Goal: Task Accomplishment & Management: Use online tool/utility

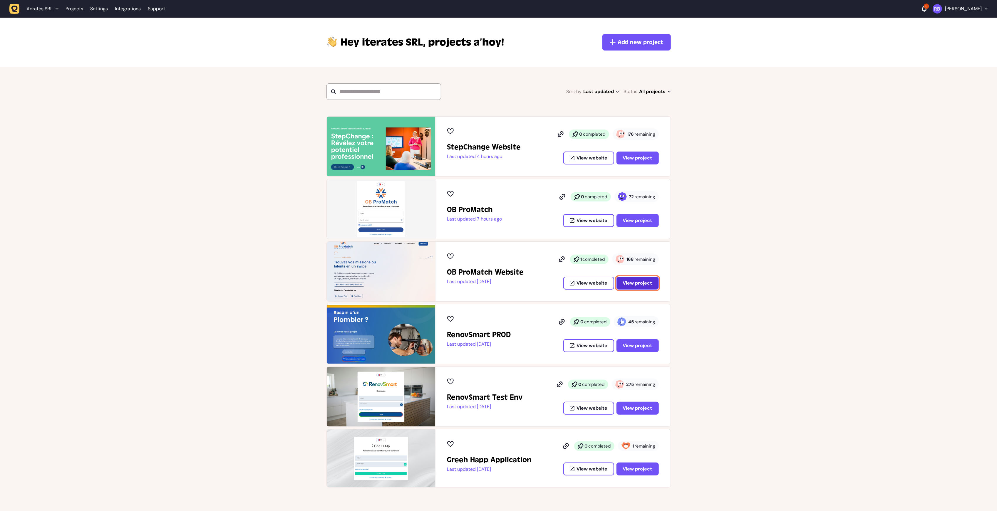
click at [648, 286] on span "View project" at bounding box center [637, 283] width 29 height 6
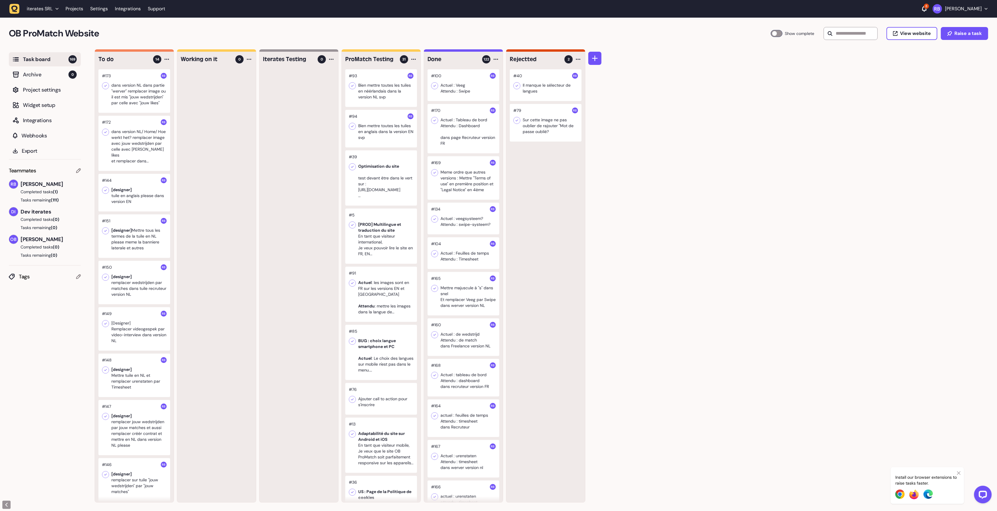
click at [139, 100] on div at bounding box center [134, 90] width 72 height 43
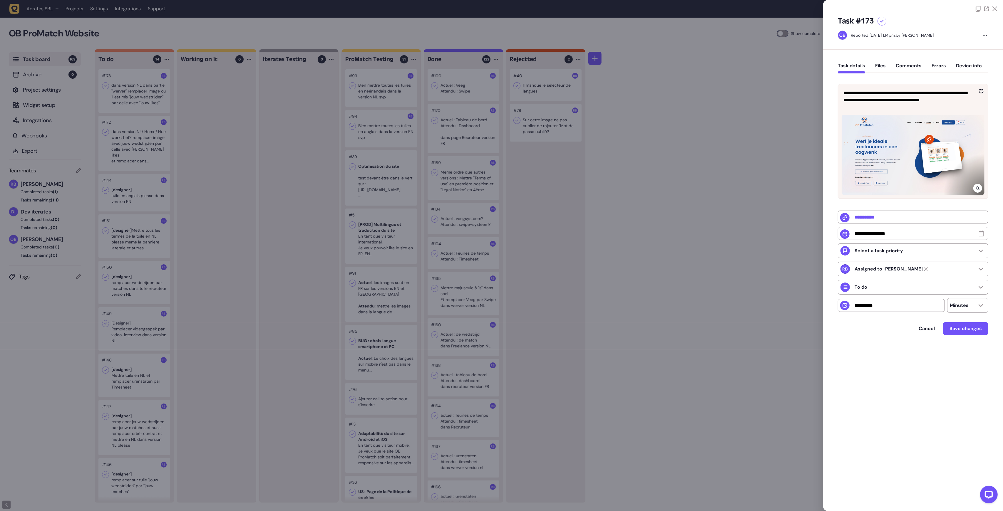
click at [932, 149] on div at bounding box center [912, 155] width 143 height 80
click at [242, 155] on div at bounding box center [501, 255] width 1003 height 511
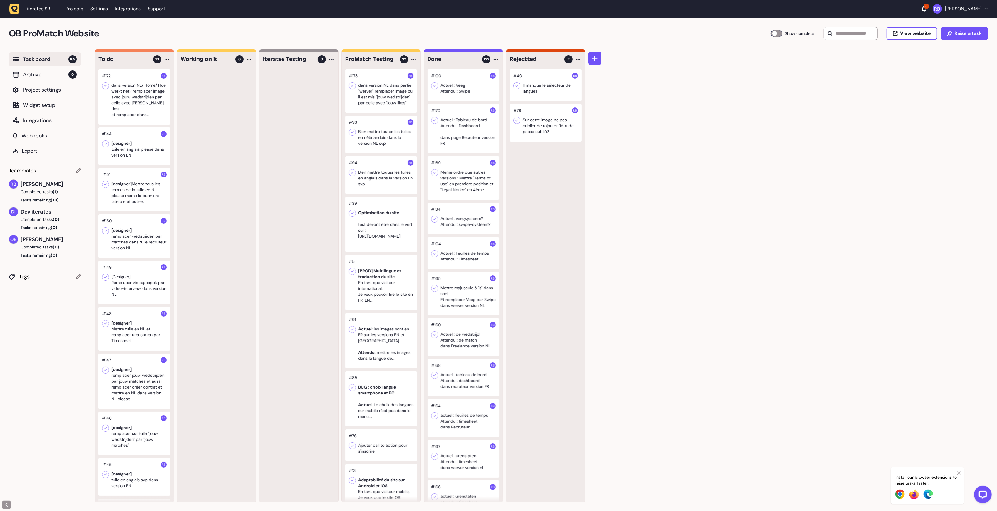
click at [139, 85] on div at bounding box center [134, 96] width 72 height 55
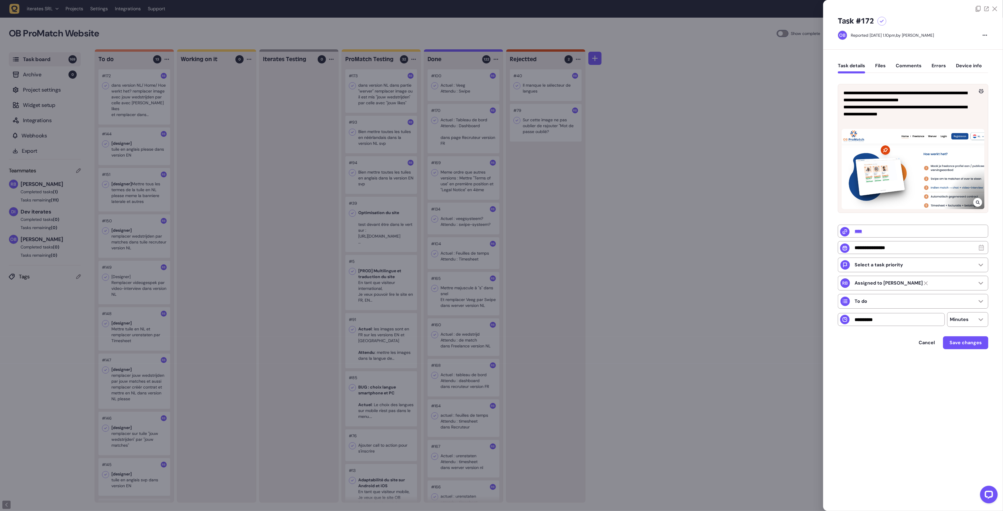
click at [138, 110] on div at bounding box center [501, 255] width 1003 height 511
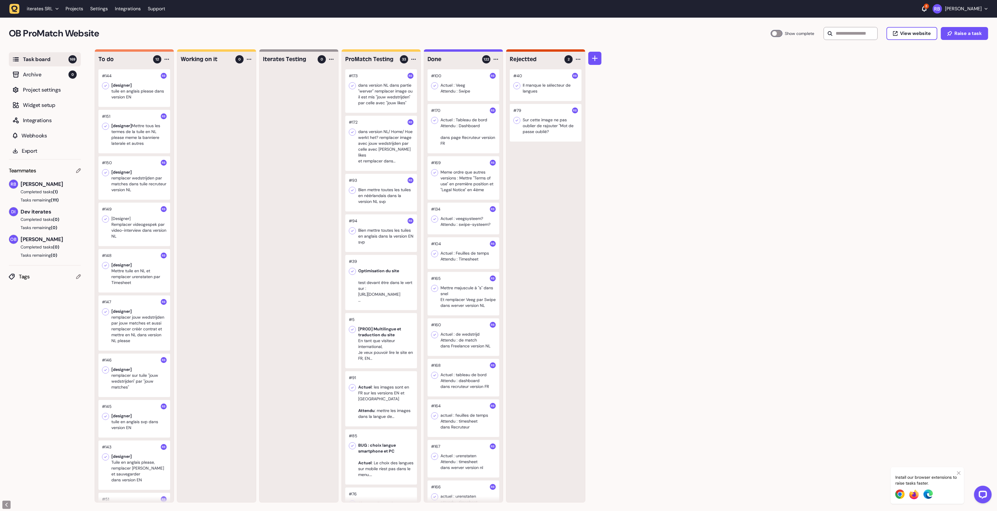
click at [105, 75] on div at bounding box center [134, 88] width 72 height 38
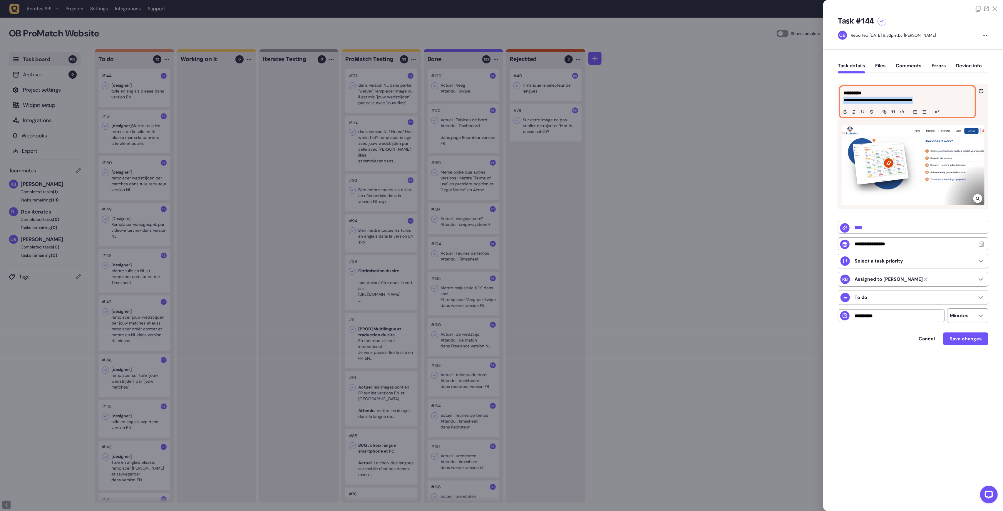
drag, startPoint x: 842, startPoint y: 98, endPoint x: 937, endPoint y: 100, distance: 94.9
click at [937, 100] on div "**********" at bounding box center [907, 102] width 134 height 30
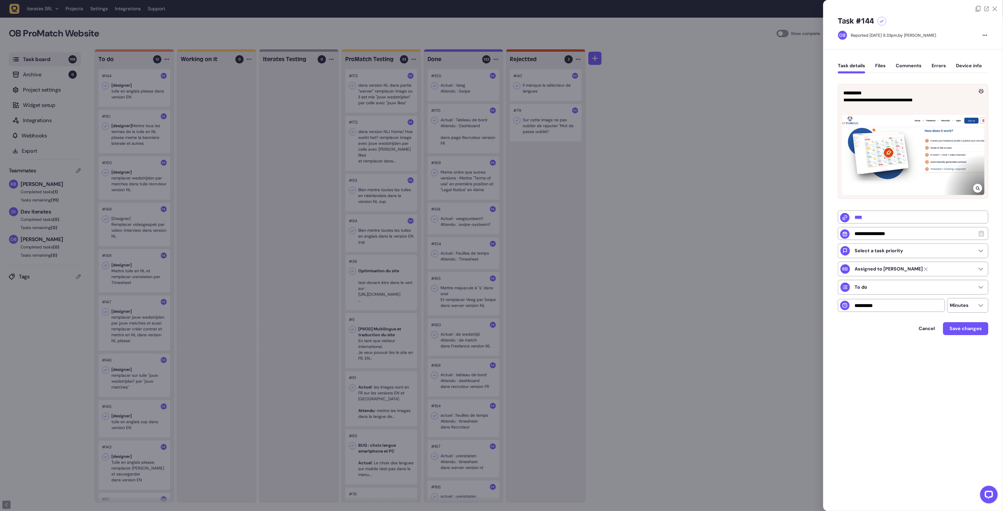
click at [842, 143] on div at bounding box center [912, 155] width 143 height 80
click at [193, 162] on div at bounding box center [501, 255] width 1003 height 511
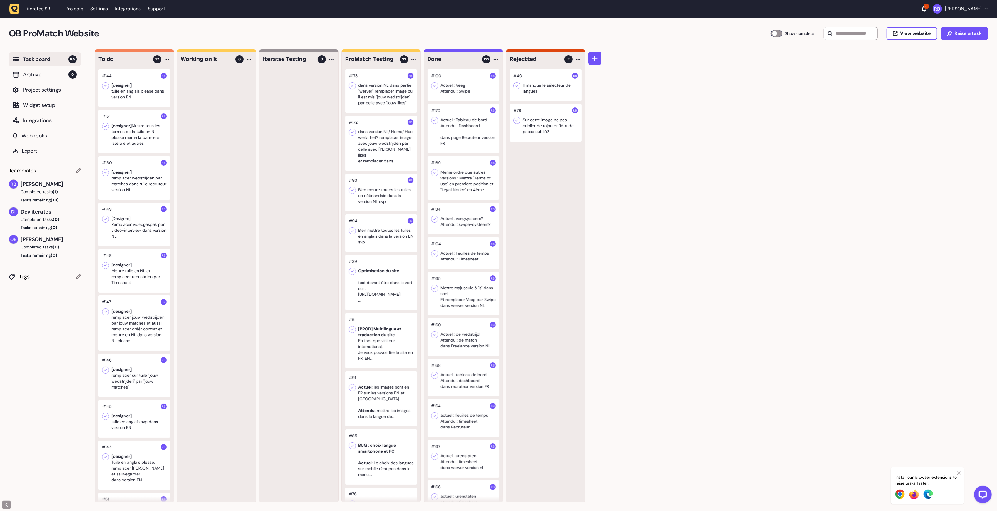
click at [145, 129] on div at bounding box center [134, 131] width 72 height 43
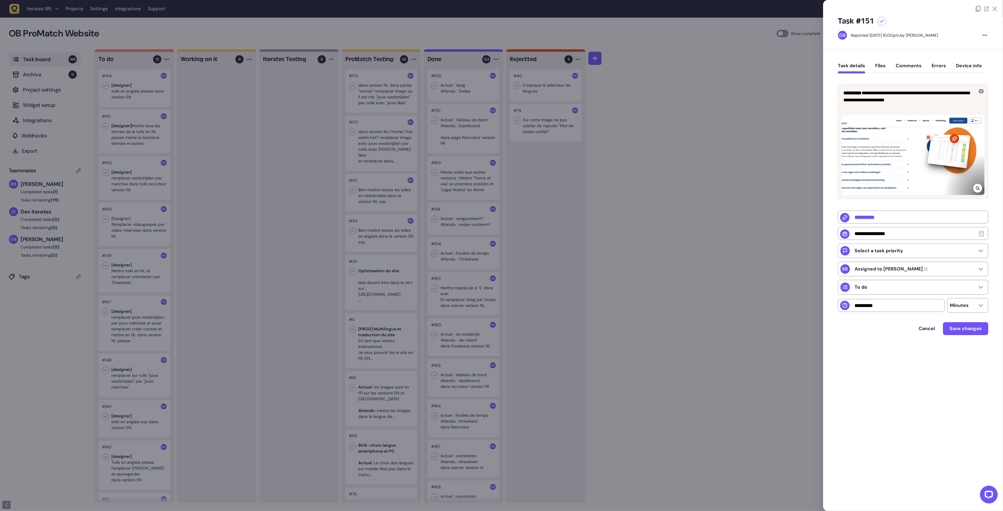
click at [125, 194] on div at bounding box center [501, 255] width 1003 height 511
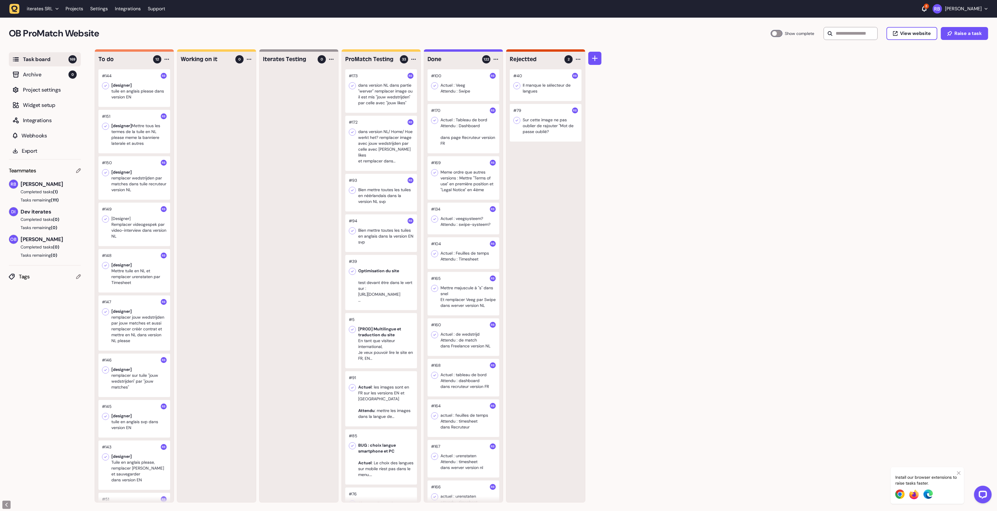
click at [130, 239] on div at bounding box center [134, 224] width 72 height 43
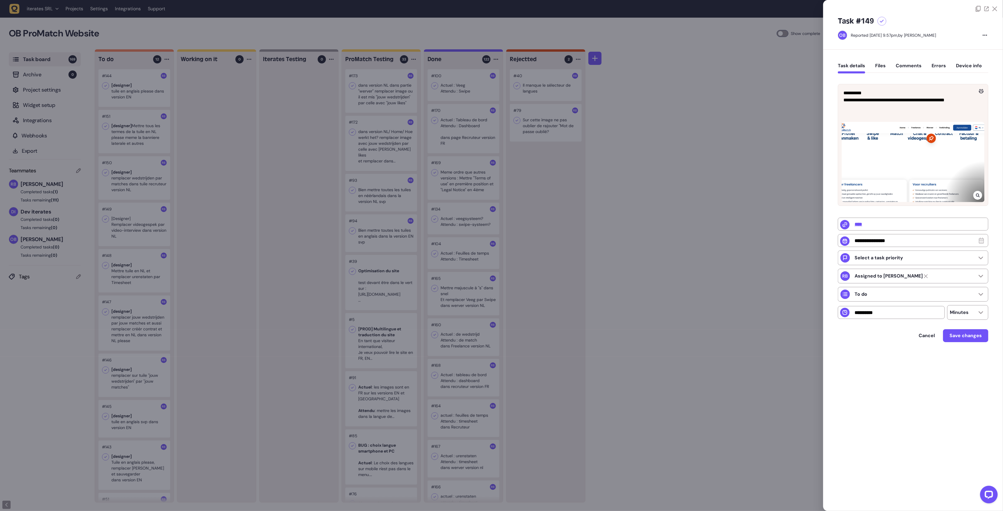
click at [133, 281] on div at bounding box center [501, 255] width 1003 height 511
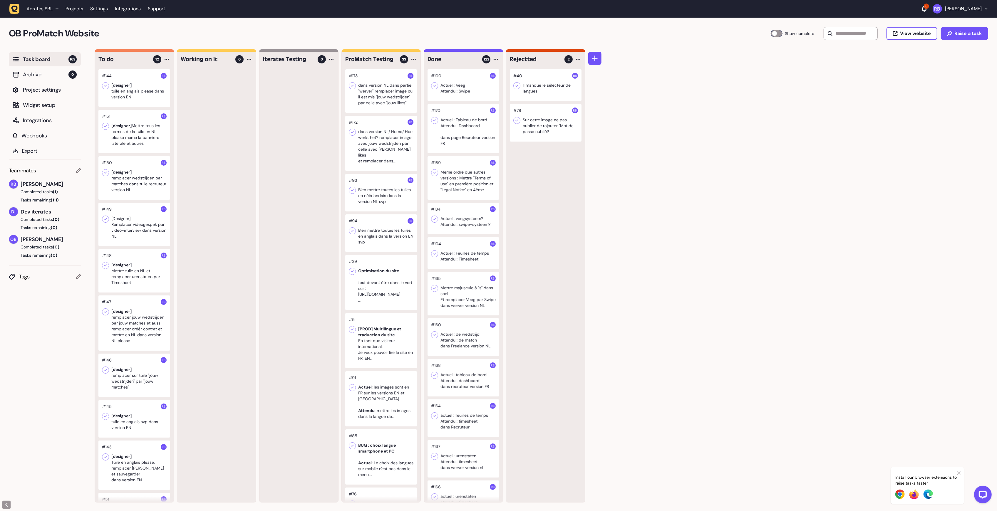
click at [140, 237] on div at bounding box center [134, 224] width 72 height 43
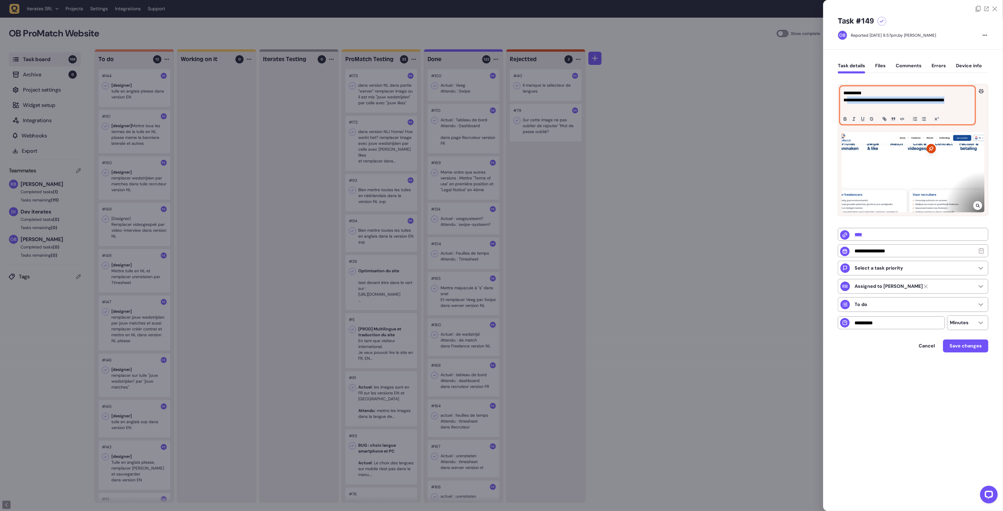
drag, startPoint x: 850, startPoint y: 99, endPoint x: 953, endPoint y: 110, distance: 104.0
click at [953, 110] on p "**********" at bounding box center [907, 104] width 128 height 14
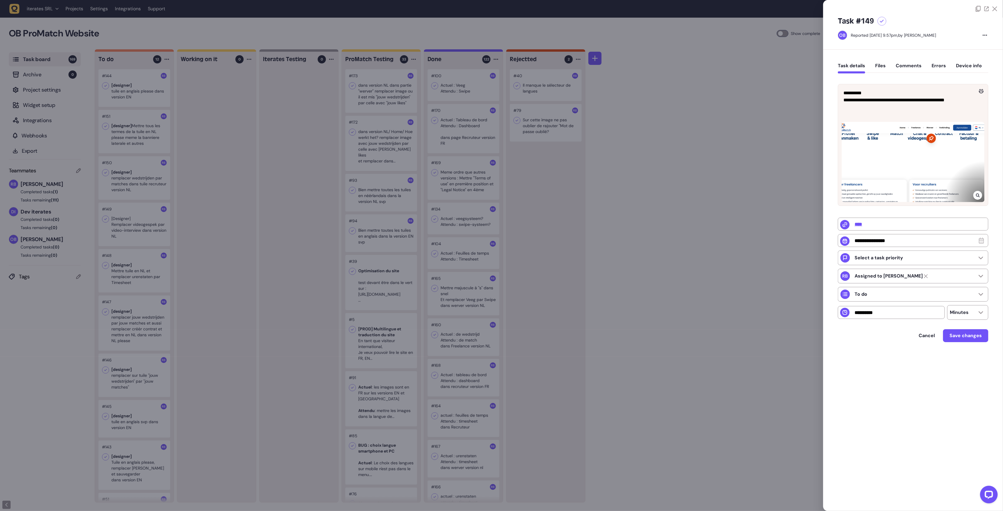
click at [620, 221] on div at bounding box center [501, 255] width 1003 height 511
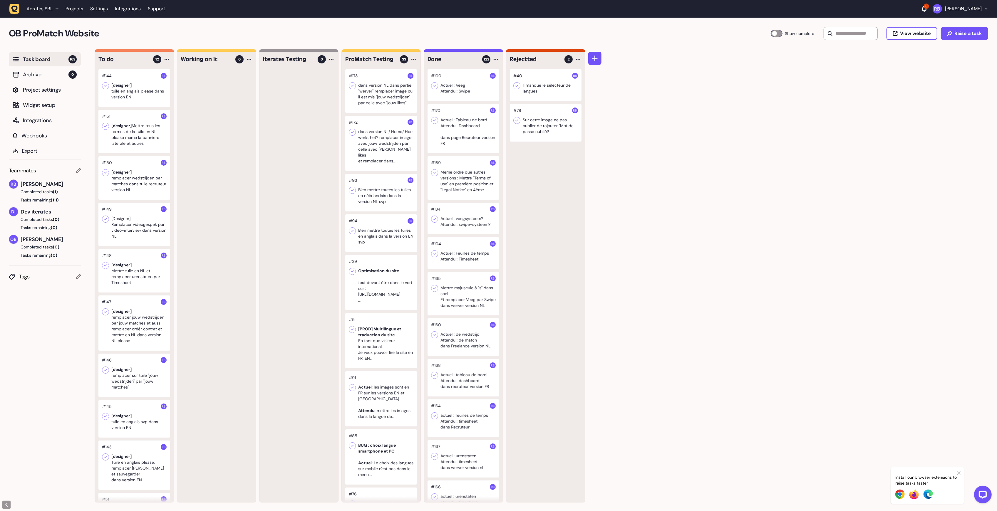
click at [316, 41] on div "OB ProMatch Website Task Board 169 Show complete View website Raise a task" at bounding box center [498, 34] width 997 height 32
